Goal: Information Seeking & Learning: Learn about a topic

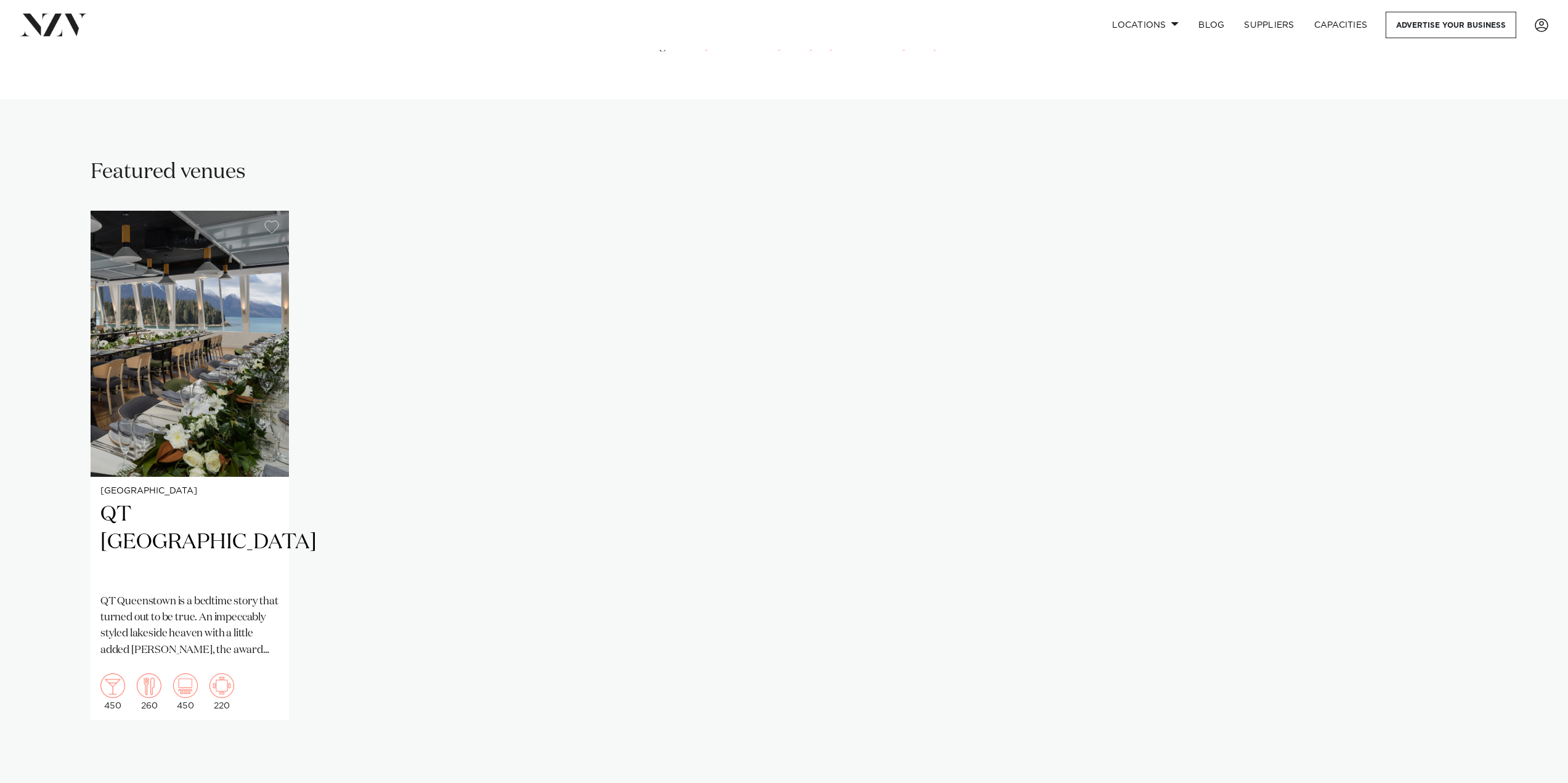
scroll to position [739, 0]
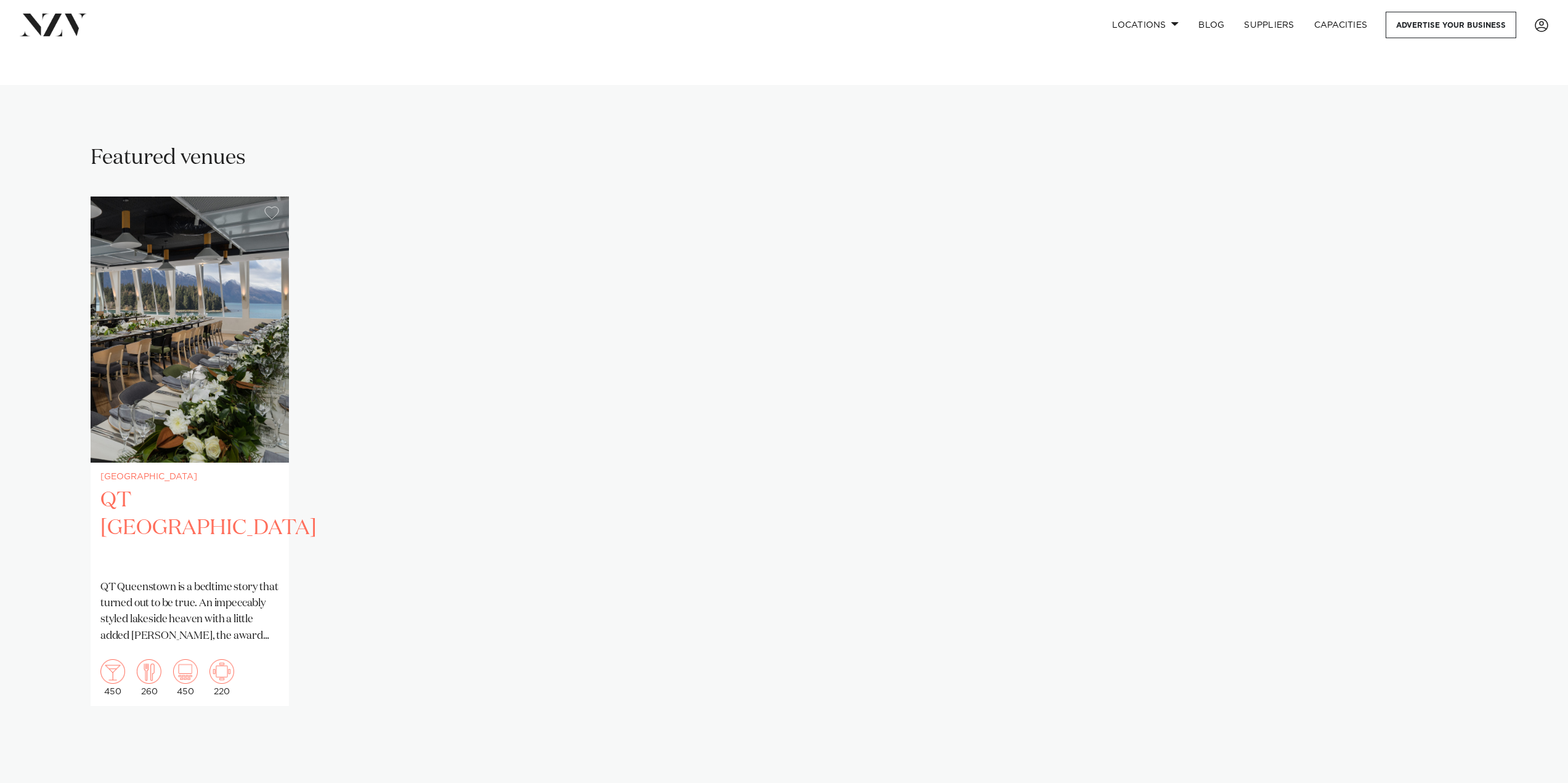
click at [211, 489] on h2 "QT [GEOGRAPHIC_DATA]" at bounding box center [190, 528] width 179 height 83
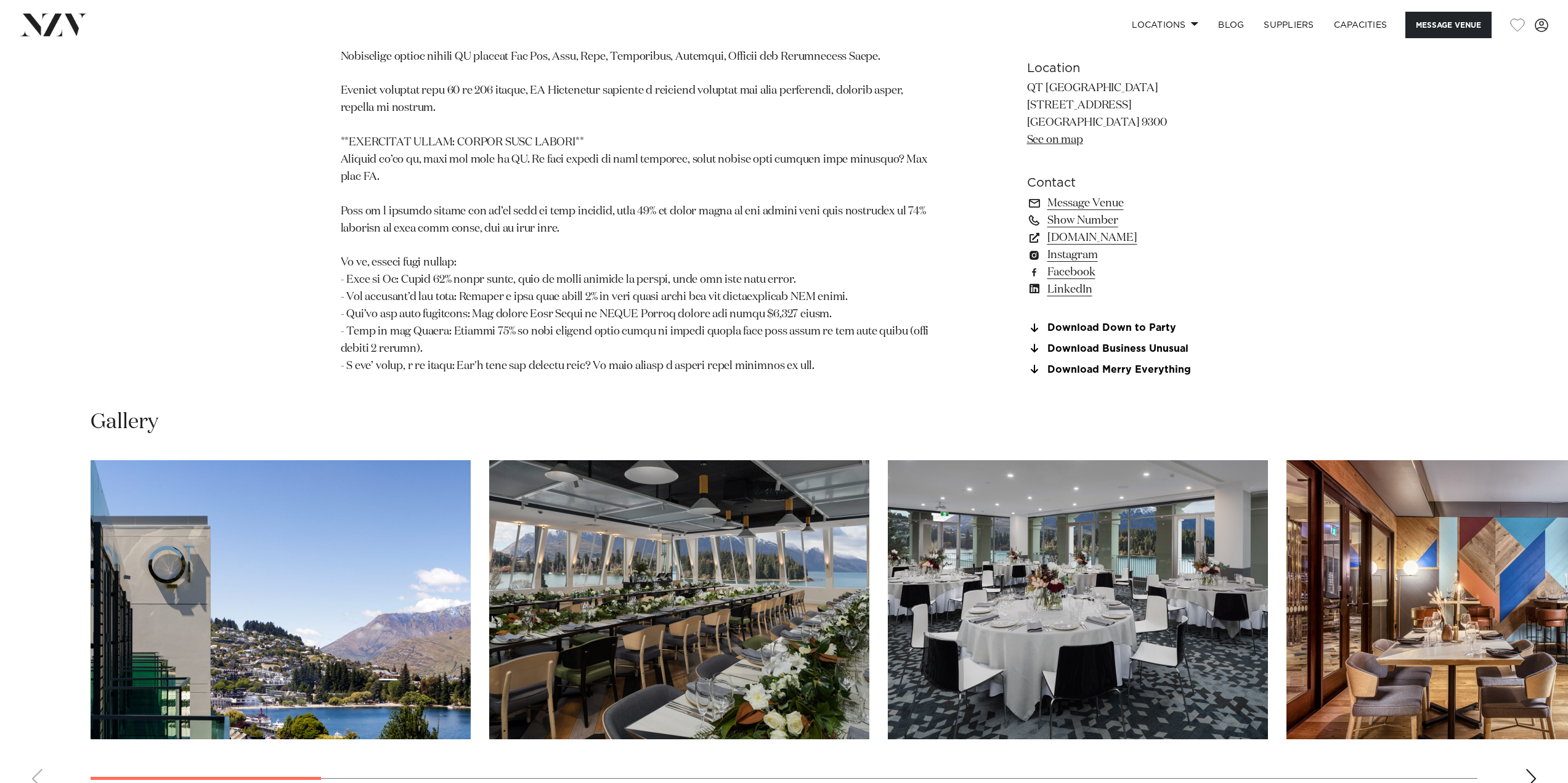
scroll to position [1539, 0]
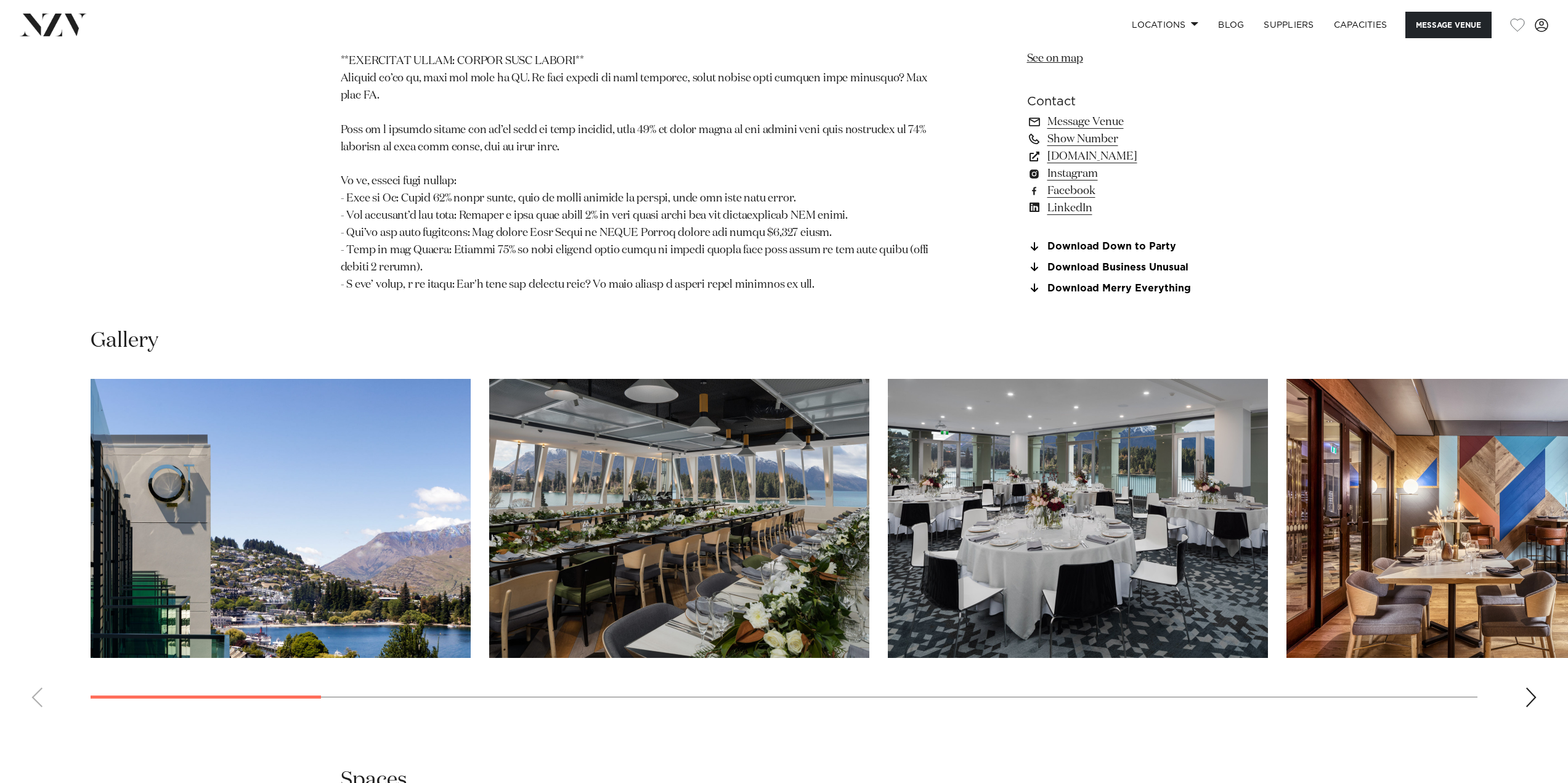
click at [1532, 687] on div "Next slide" at bounding box center [1530, 697] width 12 height 19
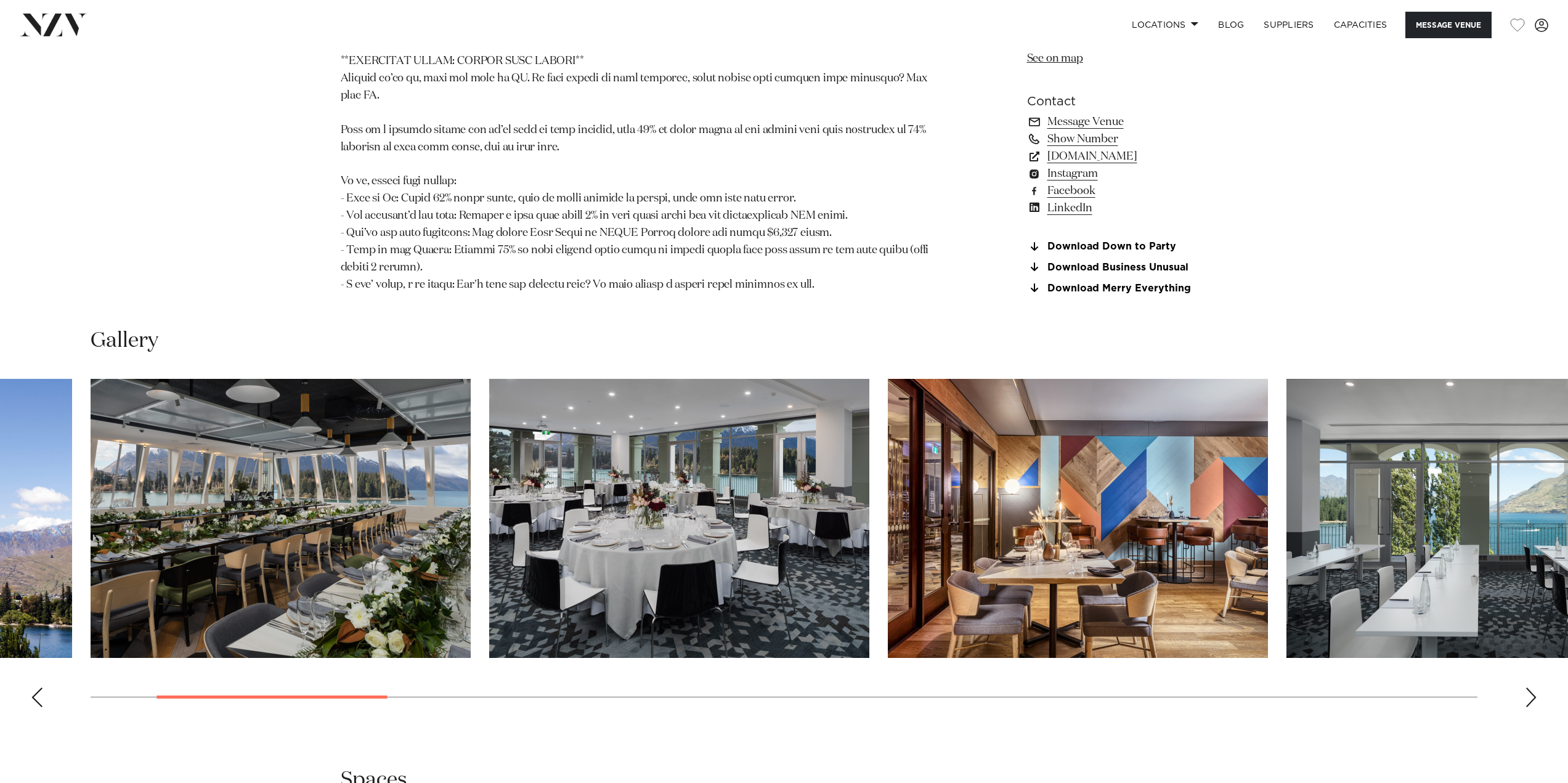
click at [1532, 687] on div "Next slide" at bounding box center [1530, 697] width 12 height 19
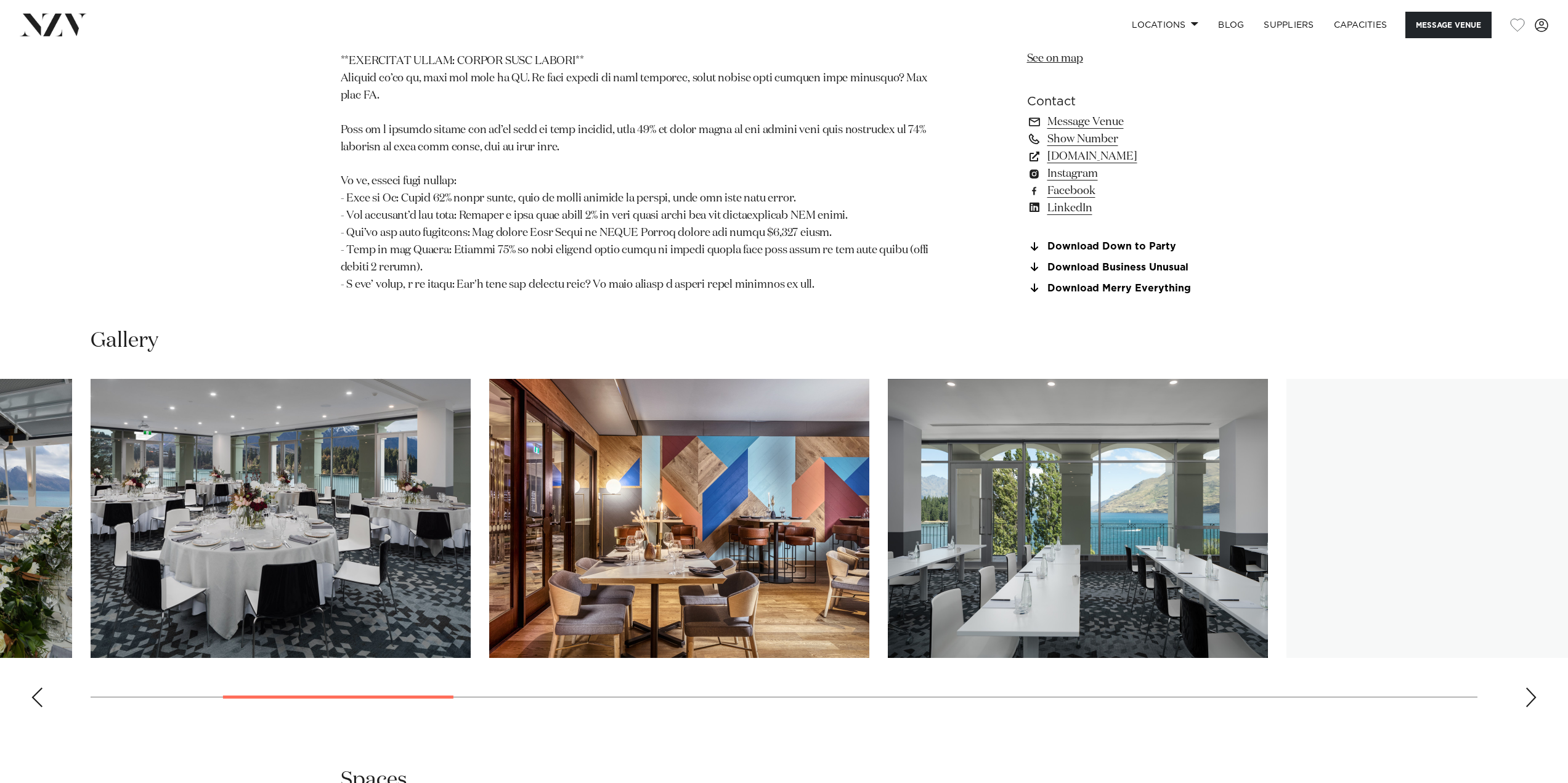
click at [1532, 687] on div "Next slide" at bounding box center [1530, 697] width 12 height 19
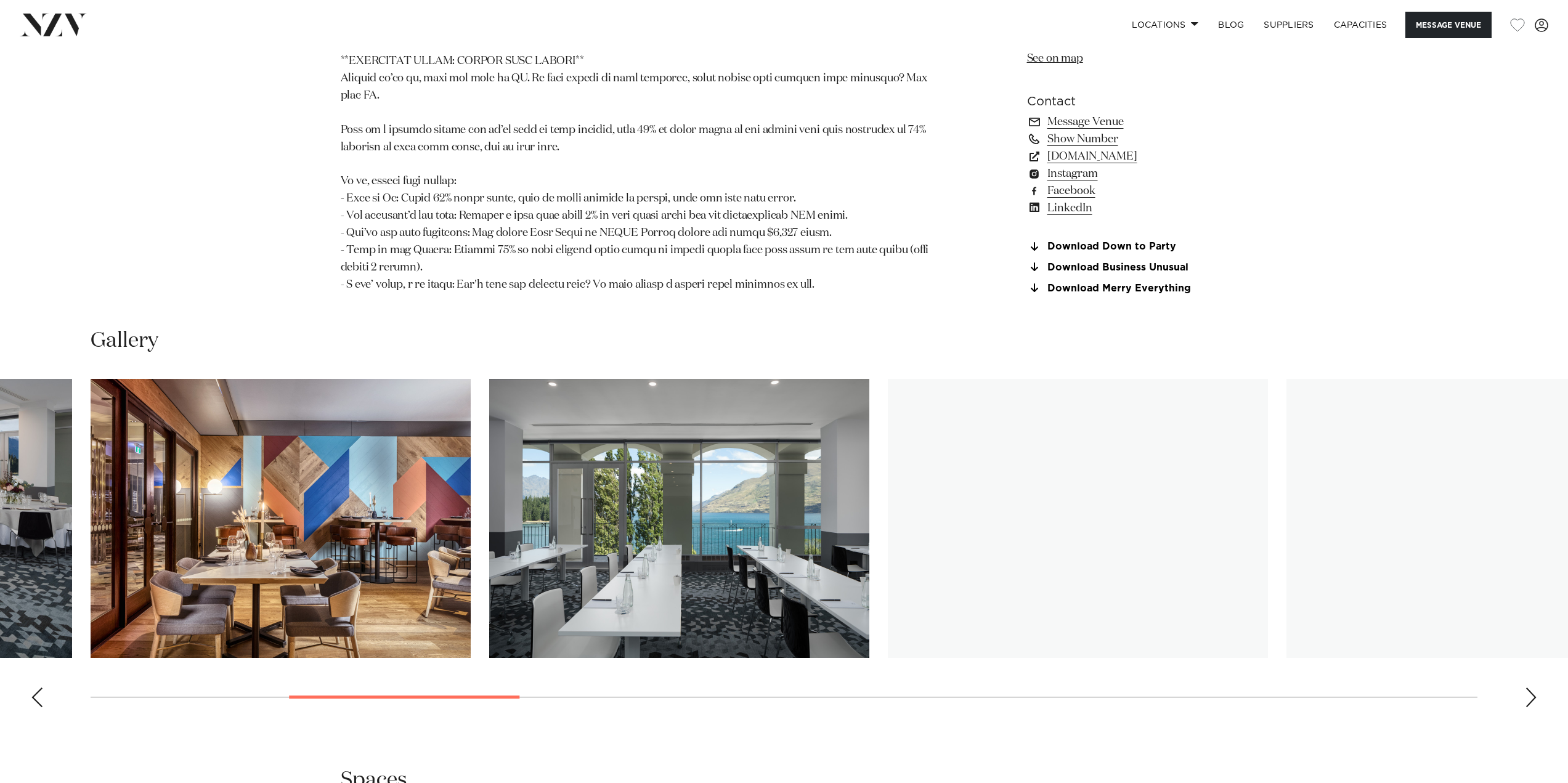
click at [1532, 687] on div "Next slide" at bounding box center [1530, 697] width 12 height 19
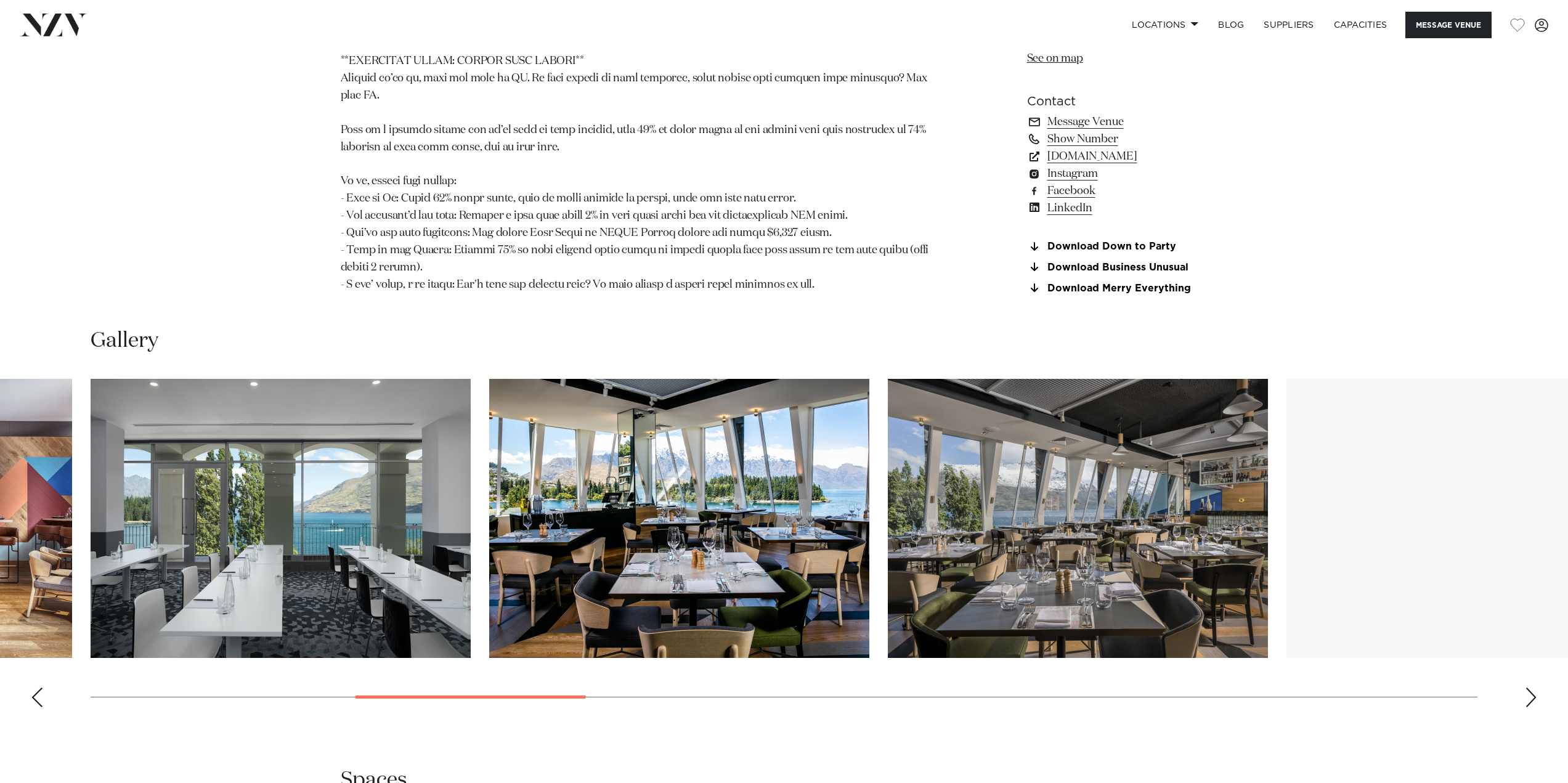
click at [1532, 687] on div "Next slide" at bounding box center [1530, 697] width 12 height 19
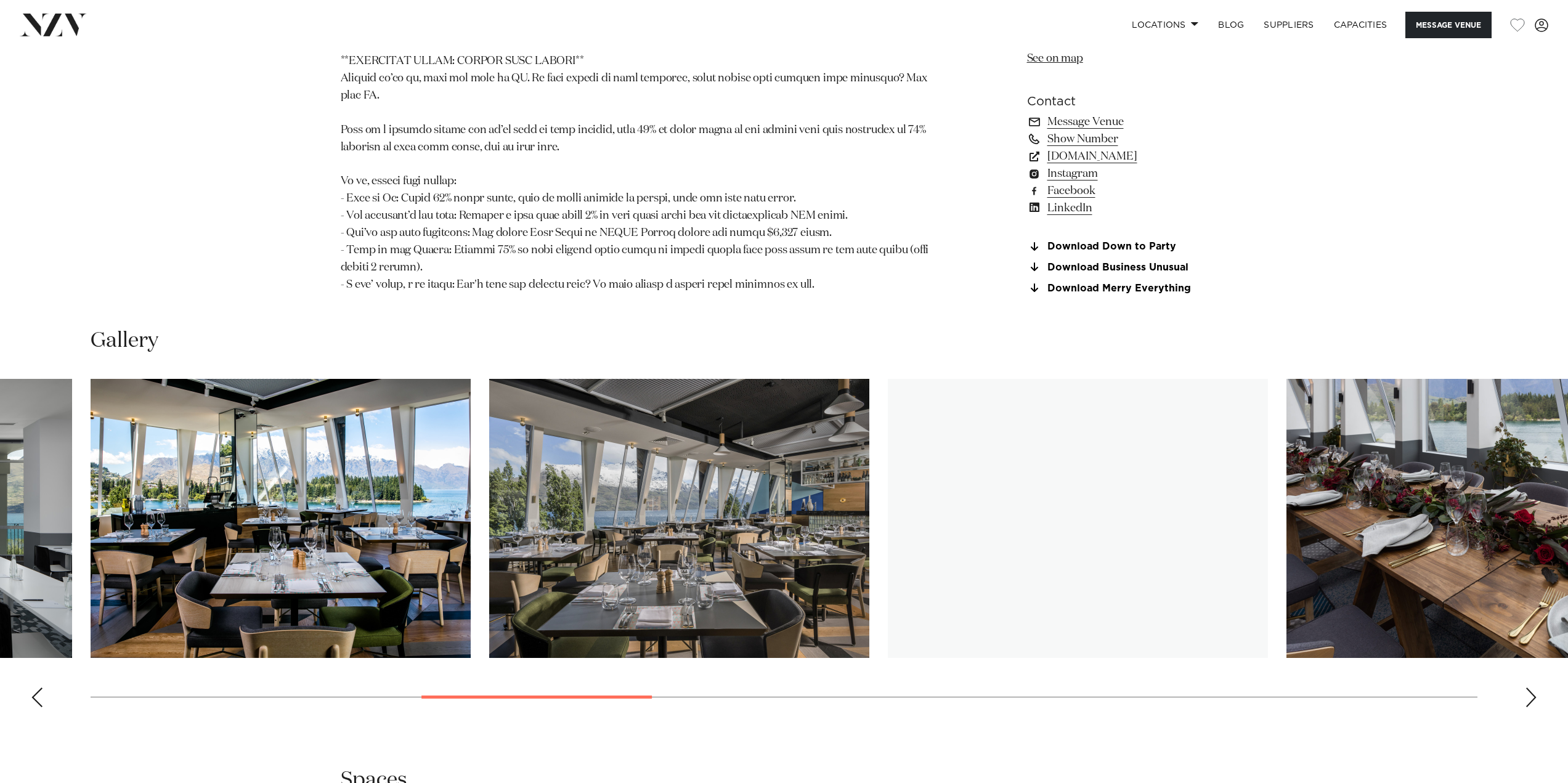
click at [1532, 687] on div "Next slide" at bounding box center [1530, 697] width 12 height 19
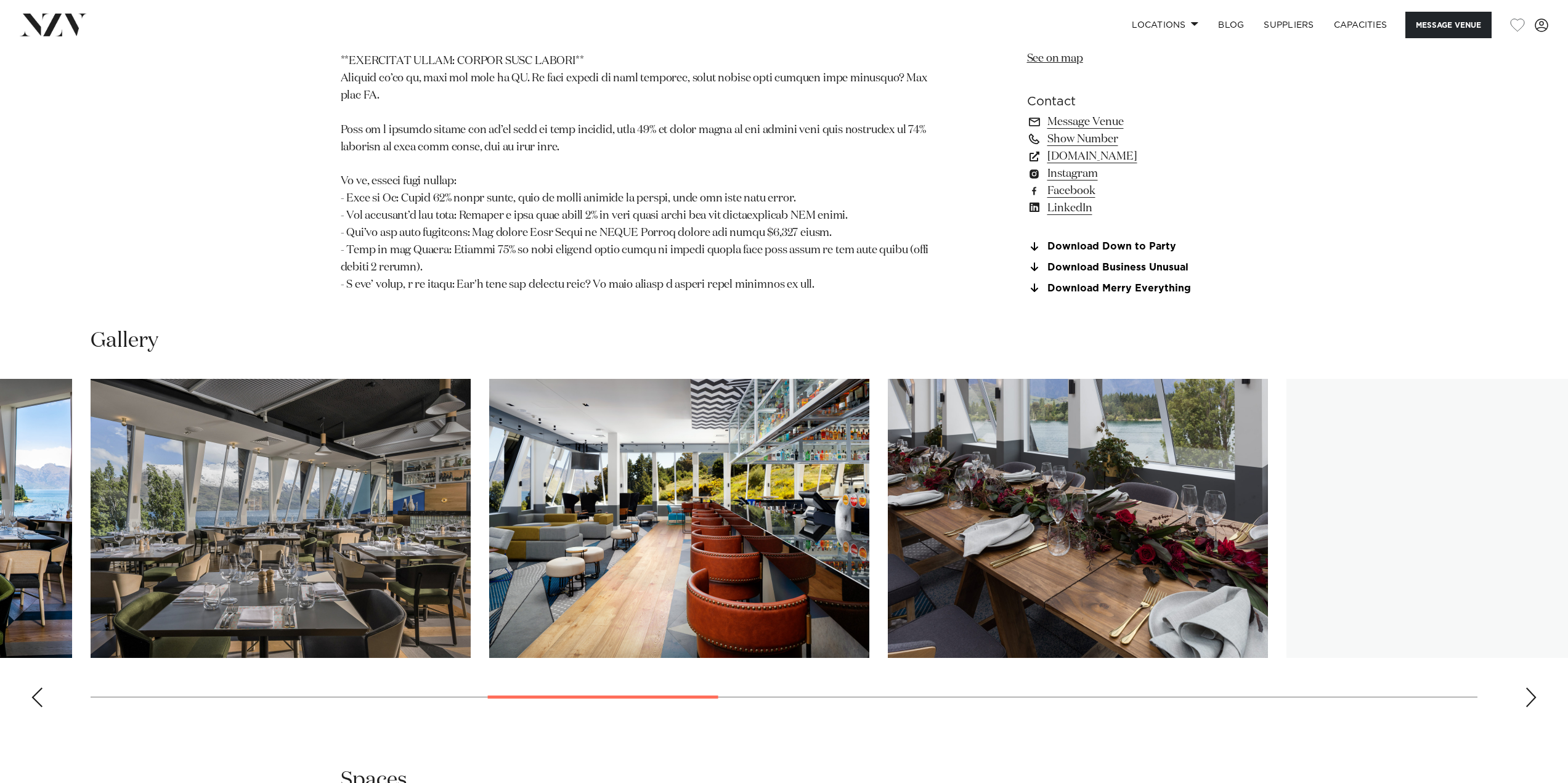
click at [1532, 687] on div "Next slide" at bounding box center [1530, 697] width 12 height 19
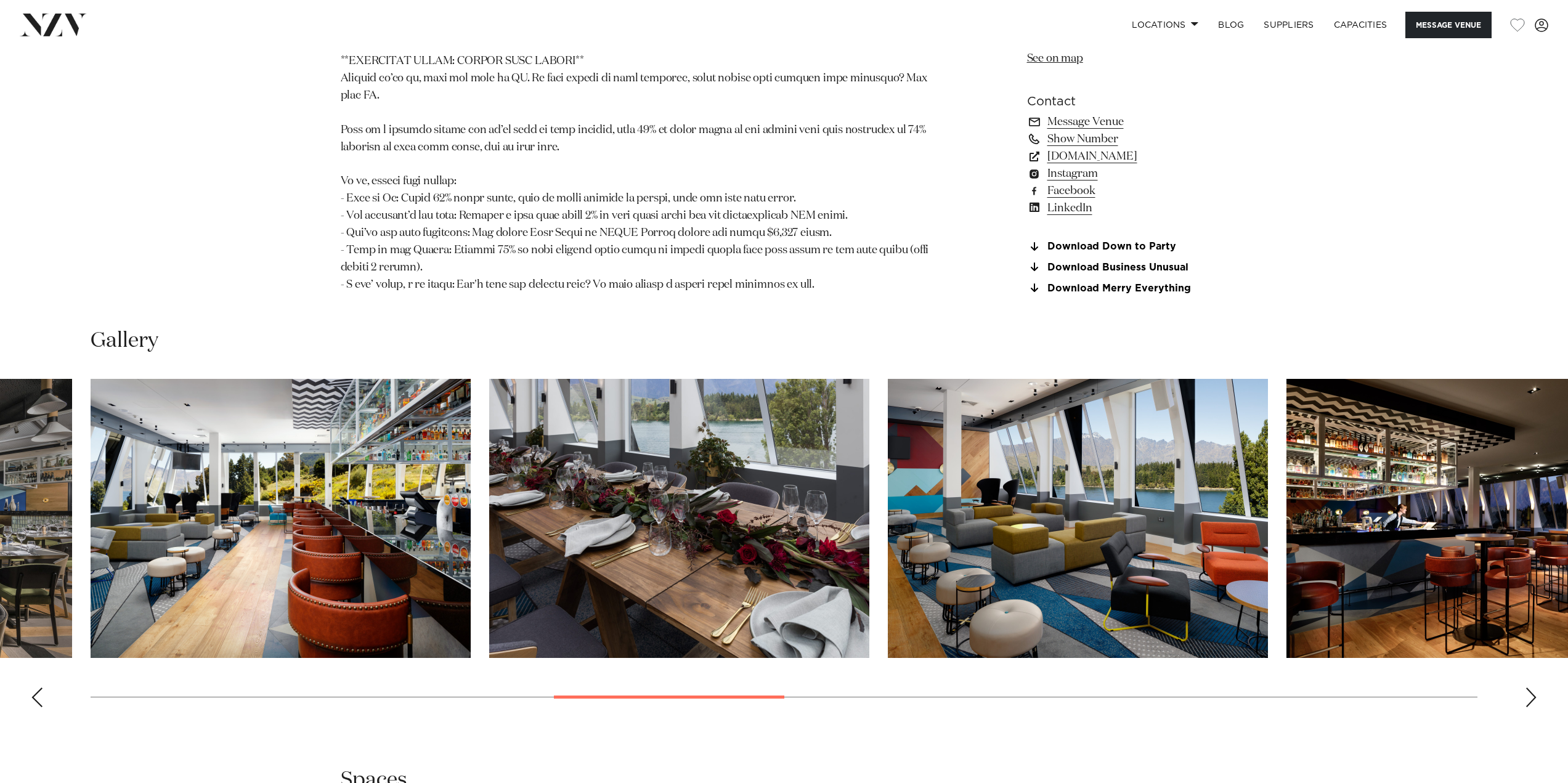
click at [1532, 687] on div "Next slide" at bounding box center [1530, 697] width 12 height 19
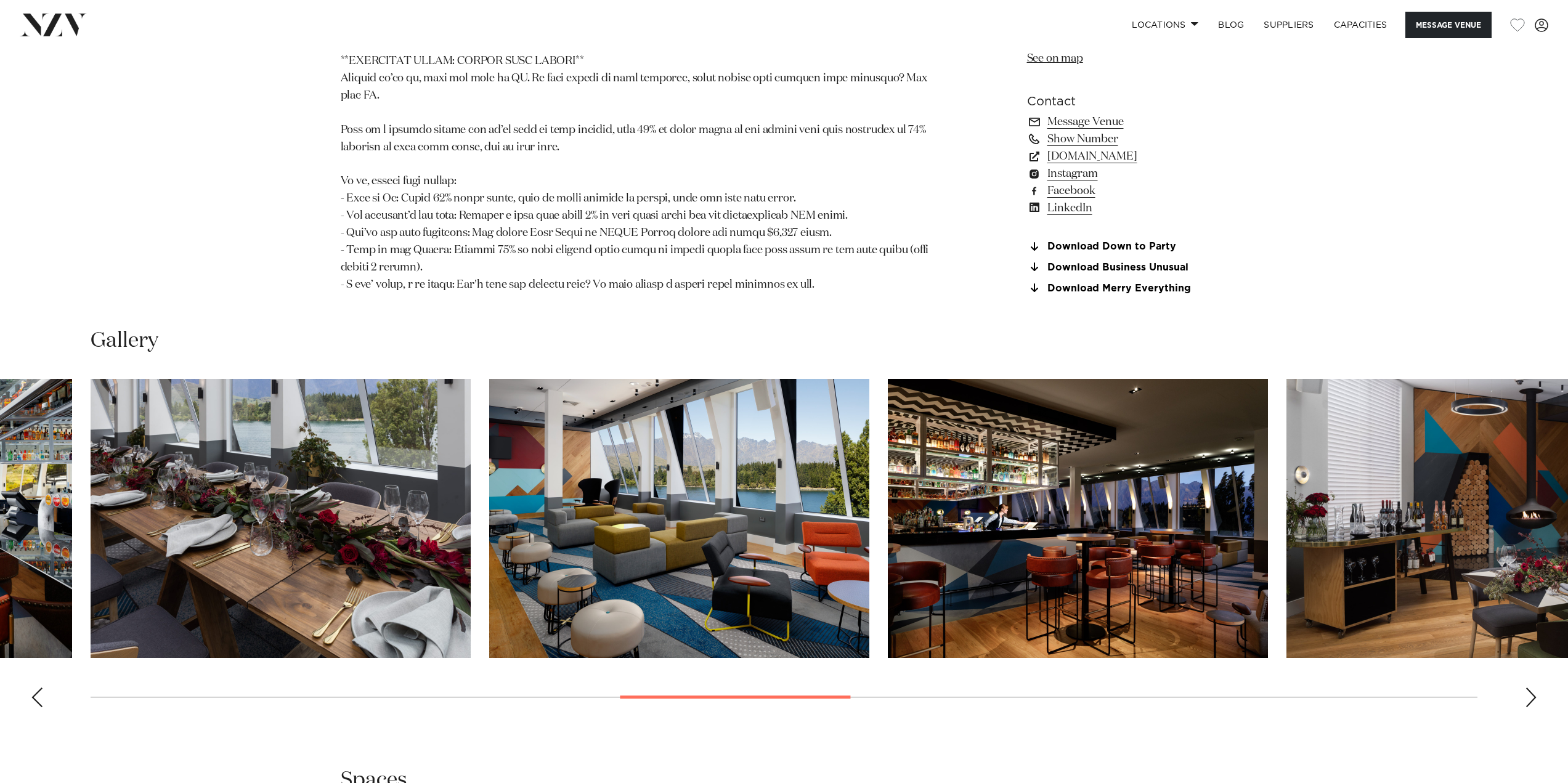
click at [1532, 687] on div "Next slide" at bounding box center [1530, 697] width 12 height 19
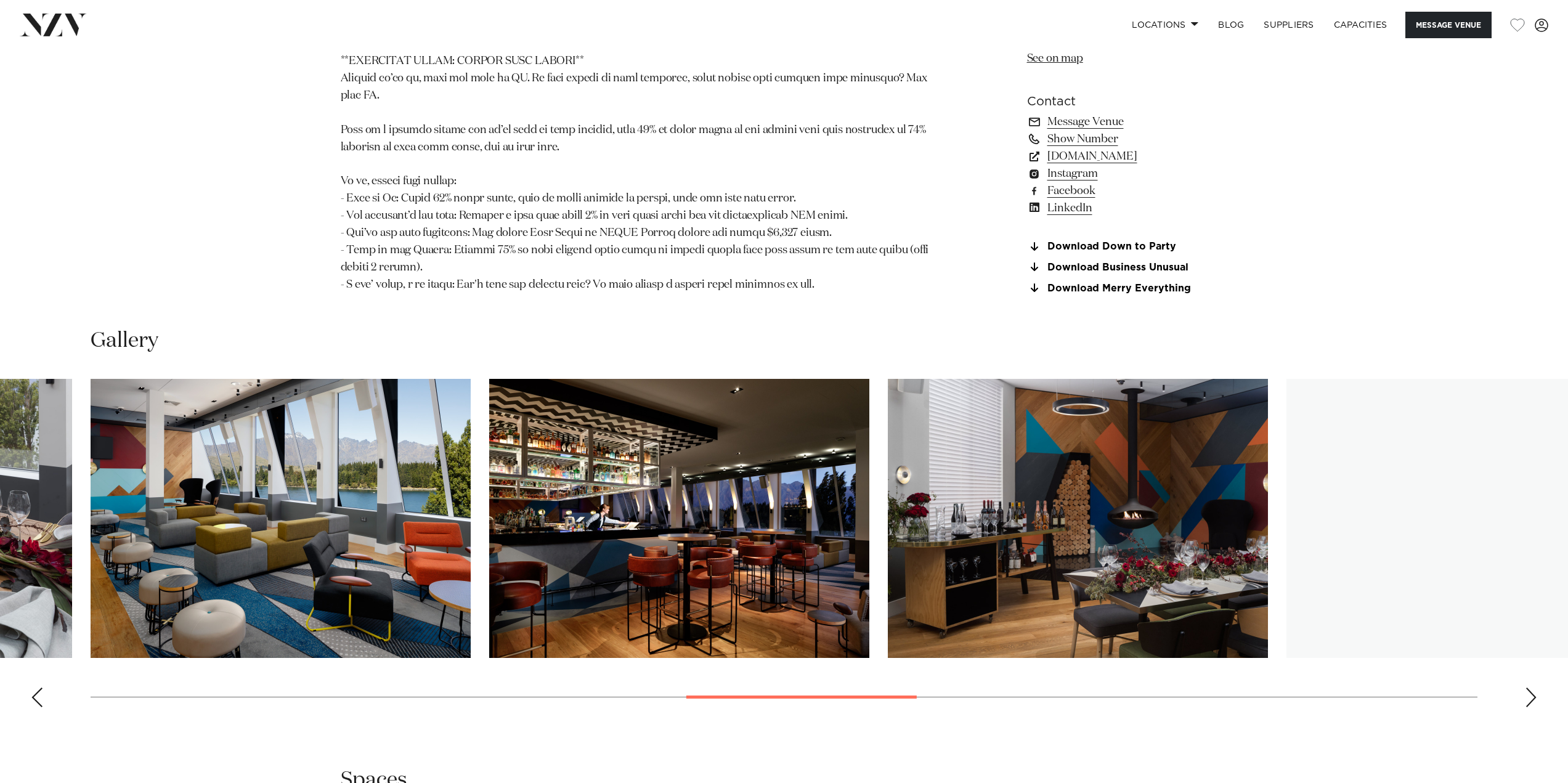
click at [1532, 687] on div "Next slide" at bounding box center [1530, 697] width 12 height 19
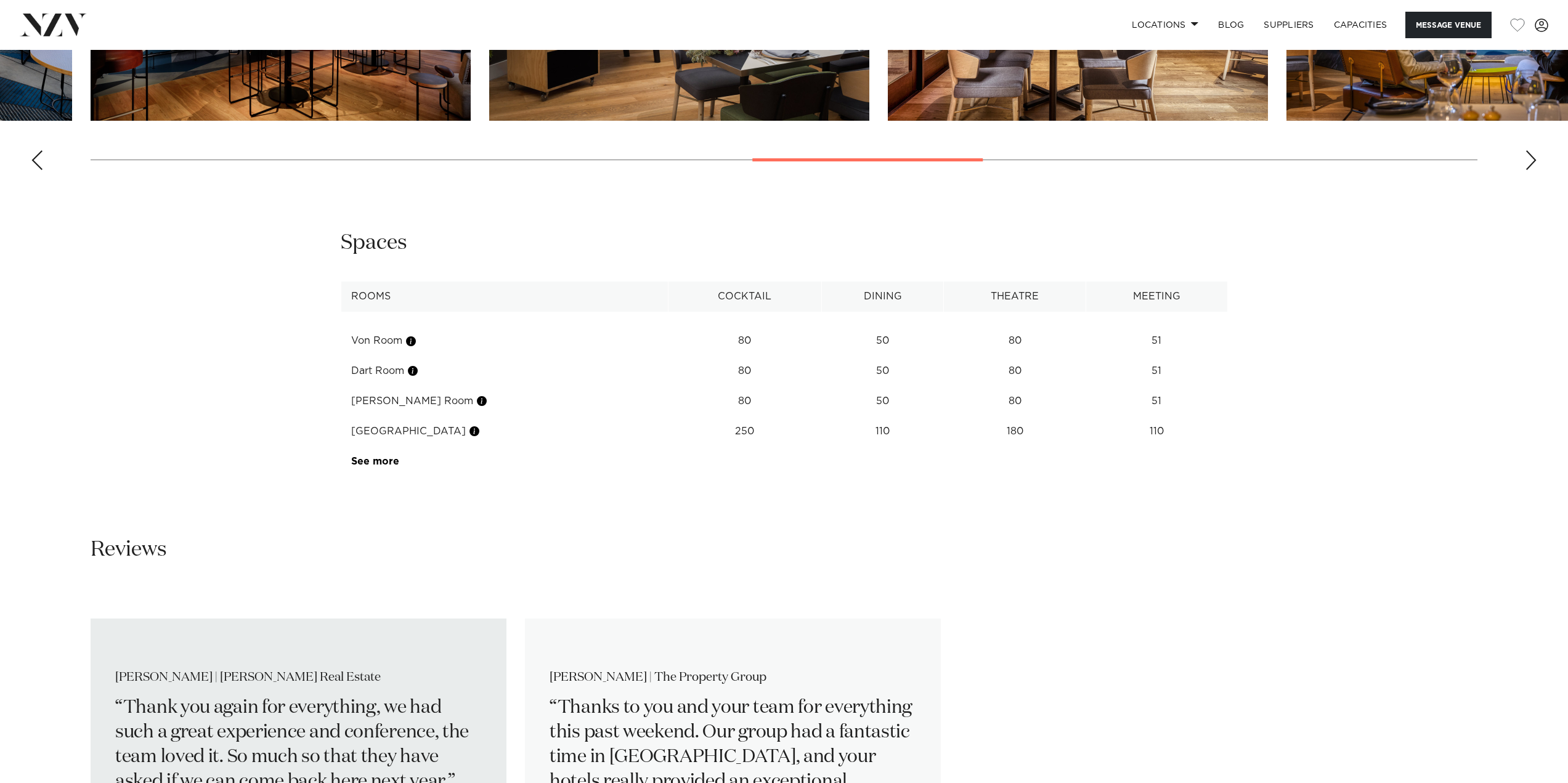
scroll to position [2340, 0]
